Goal: Task Accomplishment & Management: Complete application form

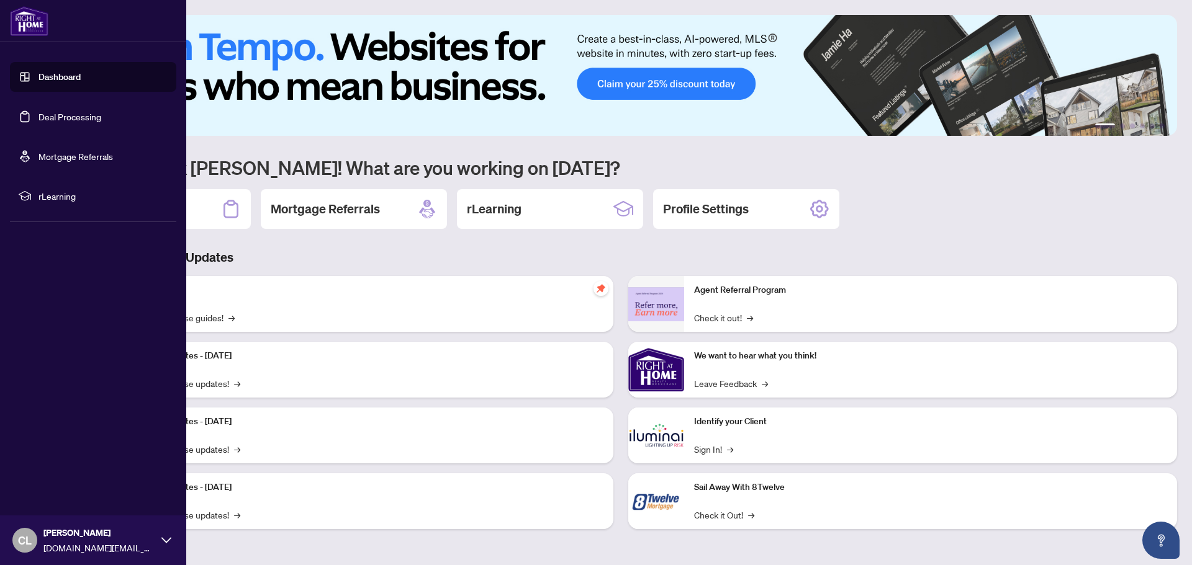
click at [68, 115] on link "Deal Processing" at bounding box center [69, 116] width 63 height 11
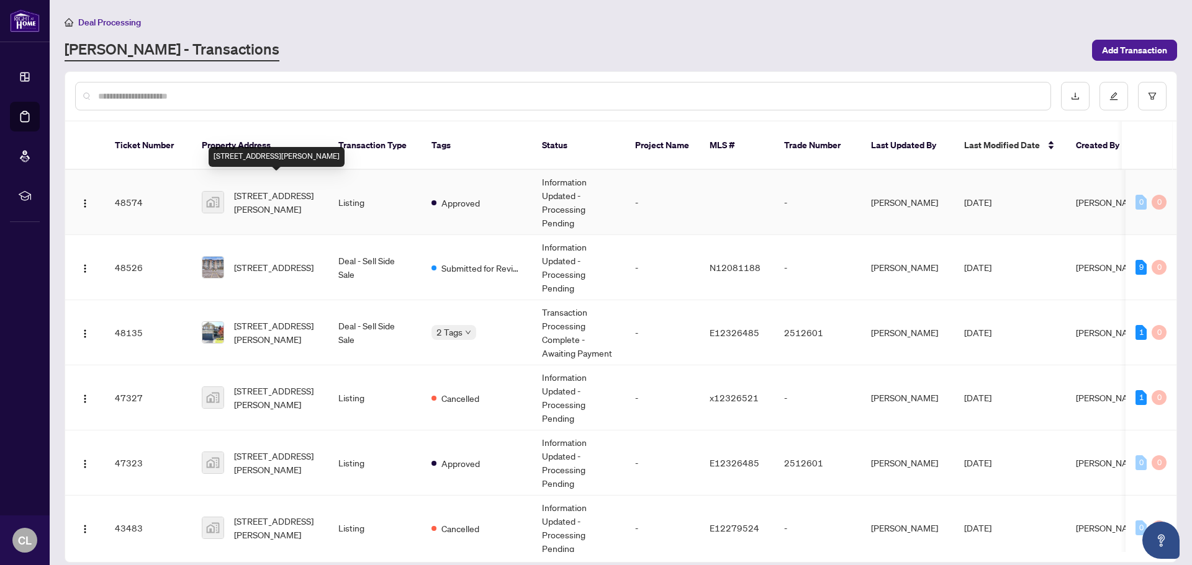
click at [292, 198] on span "[STREET_ADDRESS][PERSON_NAME]" at bounding box center [276, 202] width 84 height 27
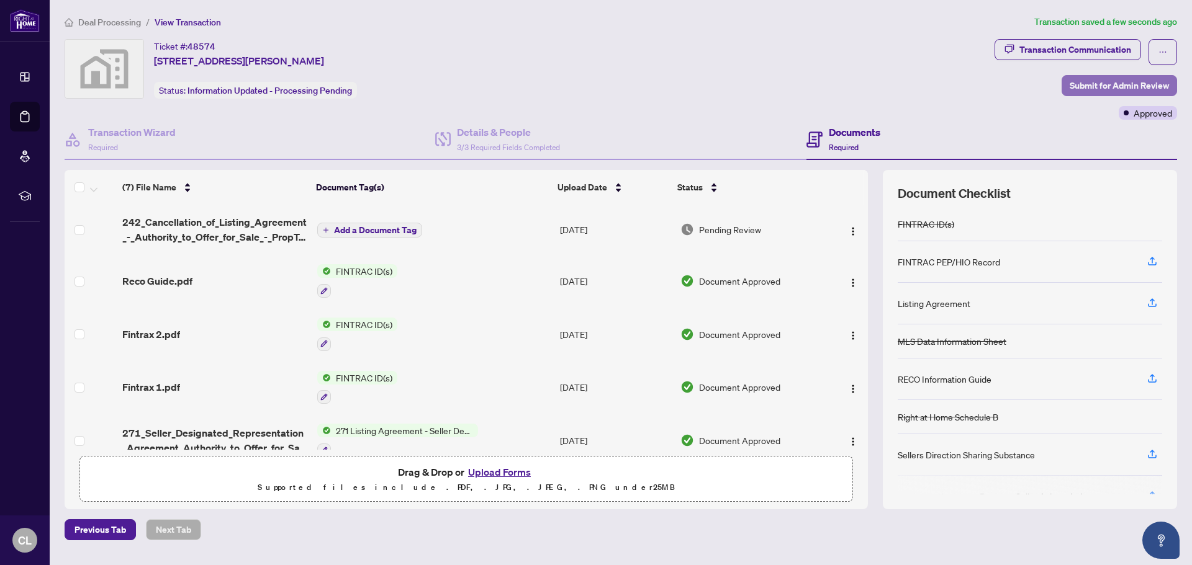
click at [1124, 85] on span "Submit for Admin Review" at bounding box center [1118, 86] width 99 height 20
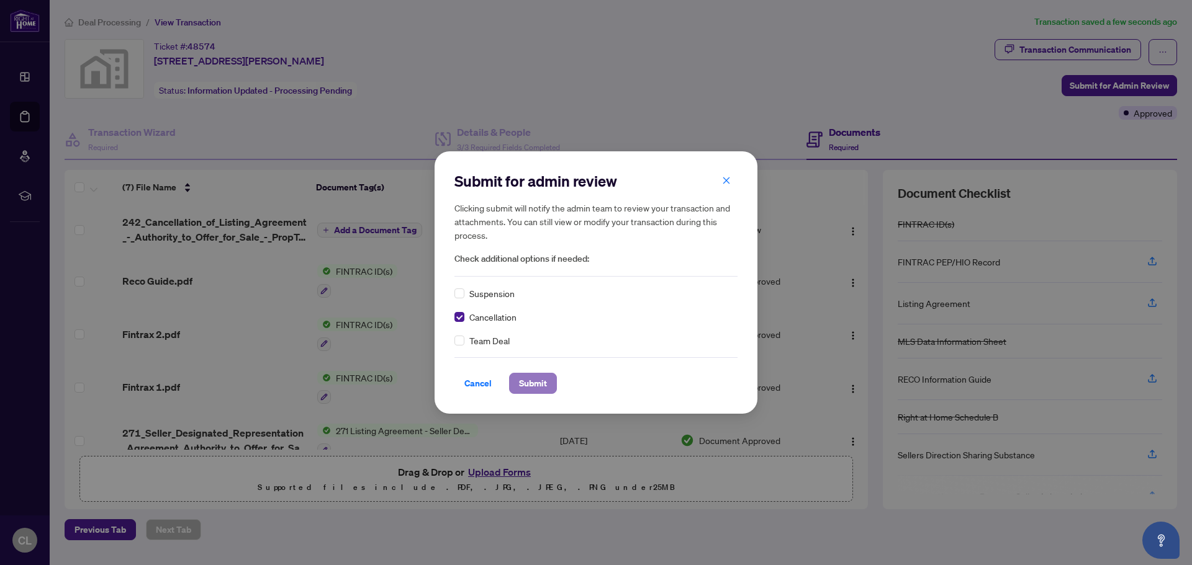
click at [546, 389] on span "Submit" at bounding box center [533, 384] width 28 height 20
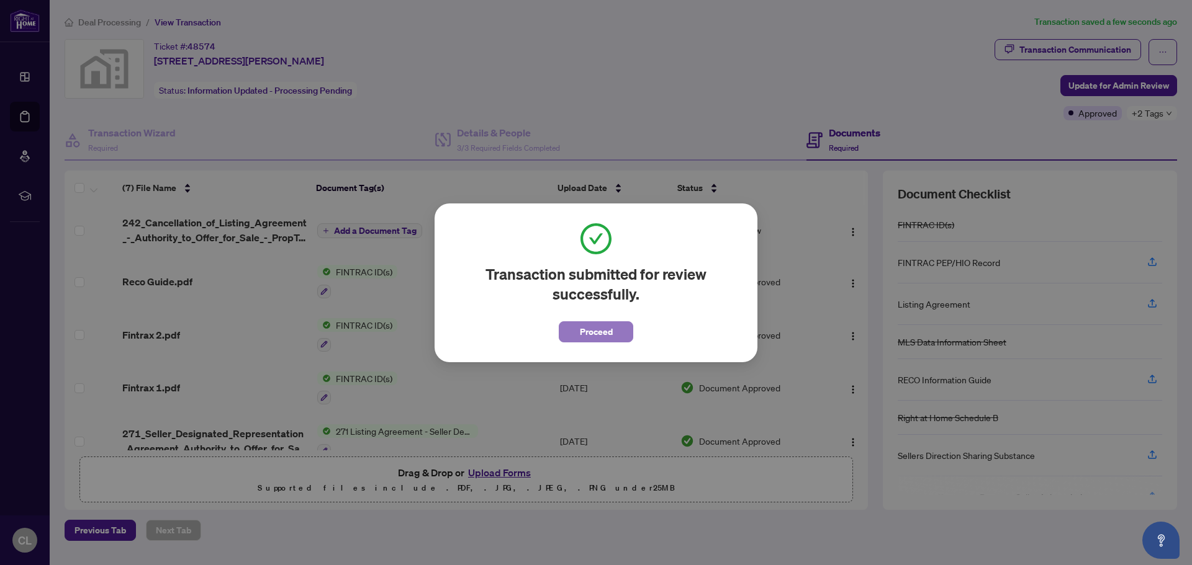
click at [582, 339] on span "Proceed" at bounding box center [596, 332] width 33 height 20
